Goal: Check status: Check status

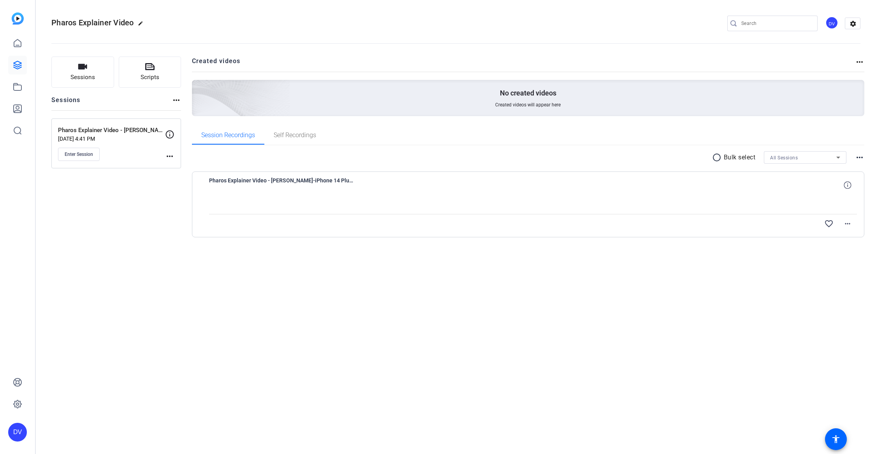
click at [436, 190] on div "Pharos Explainer Video - [PERSON_NAME]-iPhone 14 Plus-2025-09-09-09-41-44-174-0" at bounding box center [533, 185] width 648 height 19
click at [86, 154] on span "Enter Session" at bounding box center [79, 154] width 28 height 6
click at [521, 268] on div "Sessions Scripts Sessions more_horiz Pharos Explainer Video - [PERSON_NAME] [DA…" at bounding box center [456, 159] width 840 height 225
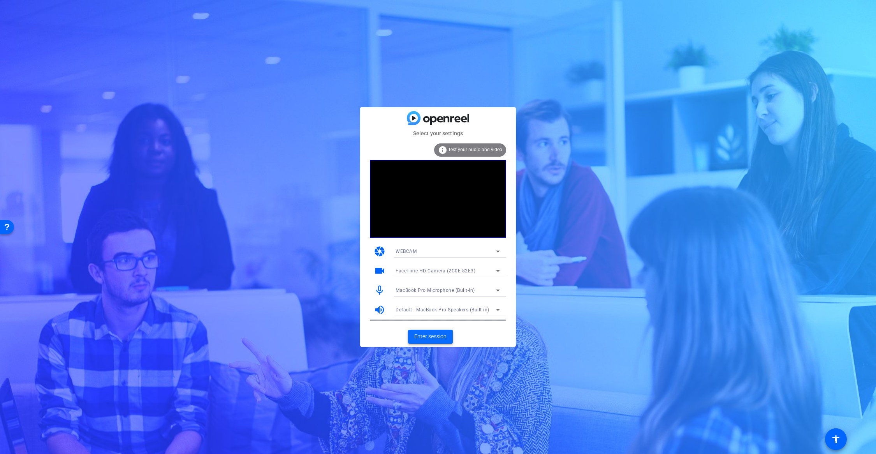
click at [436, 335] on span "Enter session" at bounding box center [430, 336] width 32 height 8
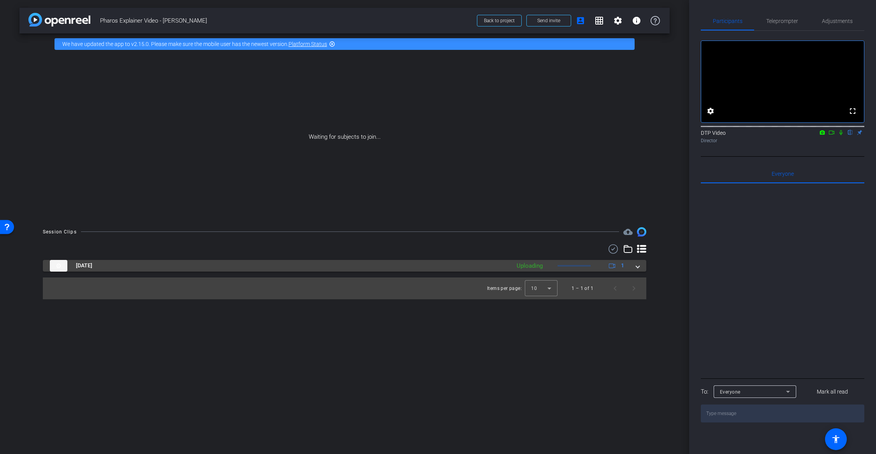
click at [633, 268] on div "Sep 9, 2025 Uploading 1" at bounding box center [343, 266] width 587 height 12
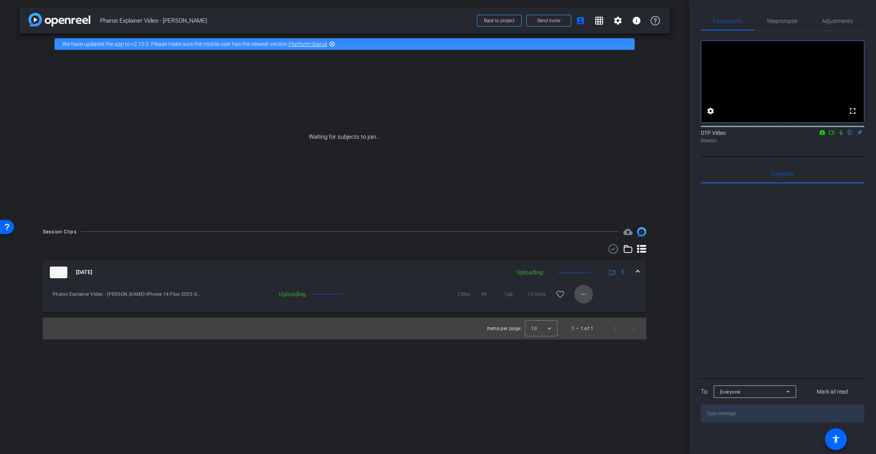
click at [578, 296] on span at bounding box center [583, 294] width 19 height 19
click at [342, 276] on div at bounding box center [438, 227] width 876 height 454
click at [292, 295] on div "Uploading" at bounding box center [256, 294] width 107 height 8
click at [511, 20] on span "Back to project" at bounding box center [499, 20] width 31 height 5
